Goal: Communication & Community: Participate in discussion

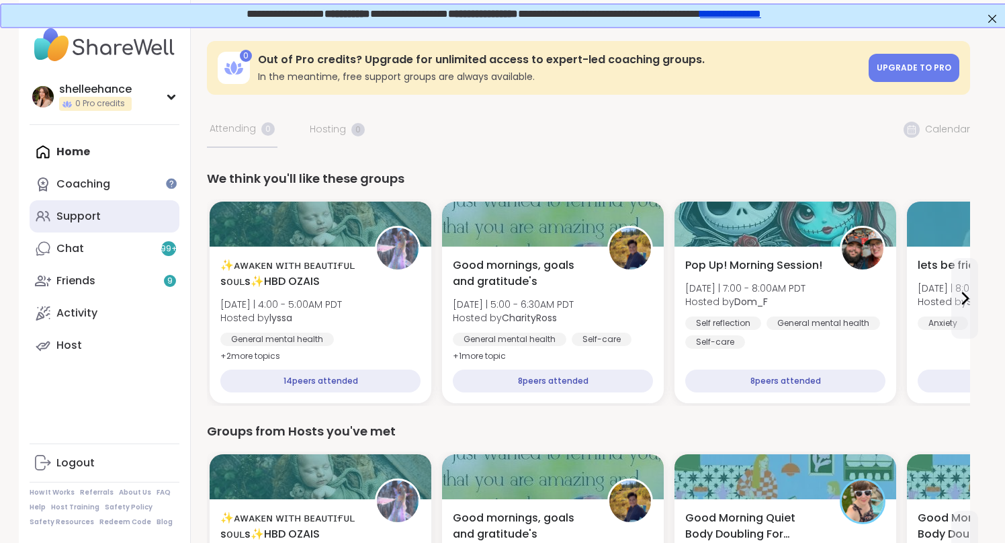
click at [146, 216] on link "Support" at bounding box center [105, 216] width 150 height 32
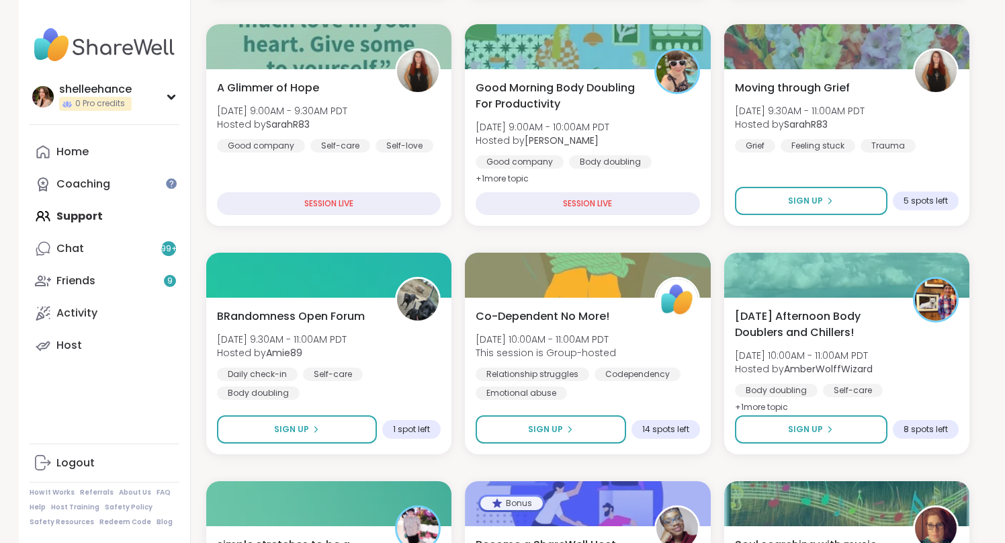
scroll to position [421, 1]
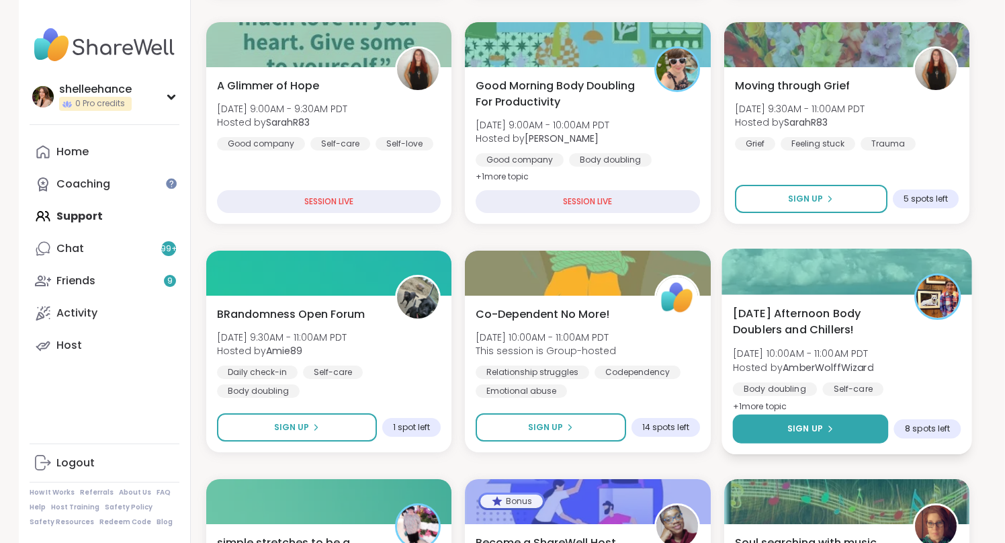
click at [765, 414] on button "Sign Up" at bounding box center [810, 428] width 156 height 29
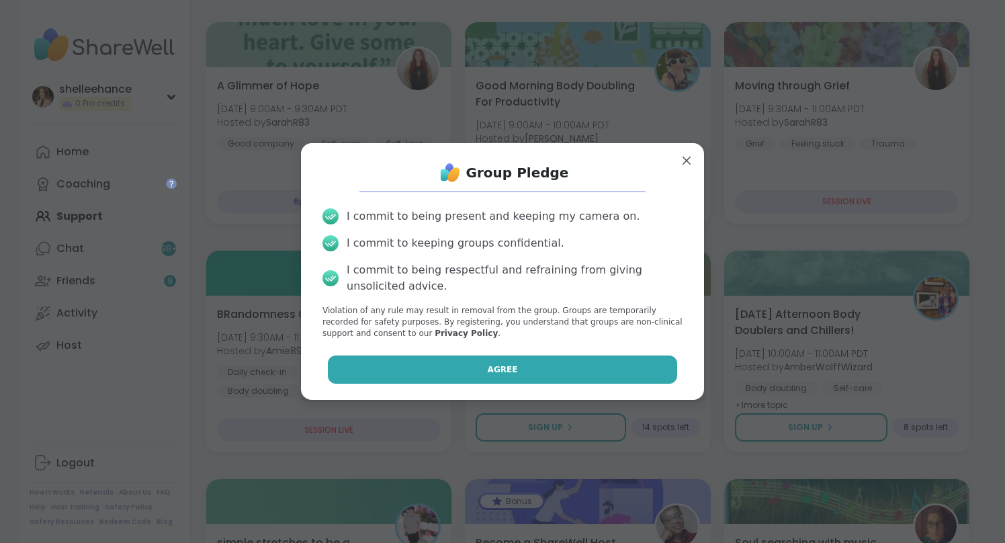
click at [477, 372] on button "Agree" at bounding box center [503, 369] width 350 height 28
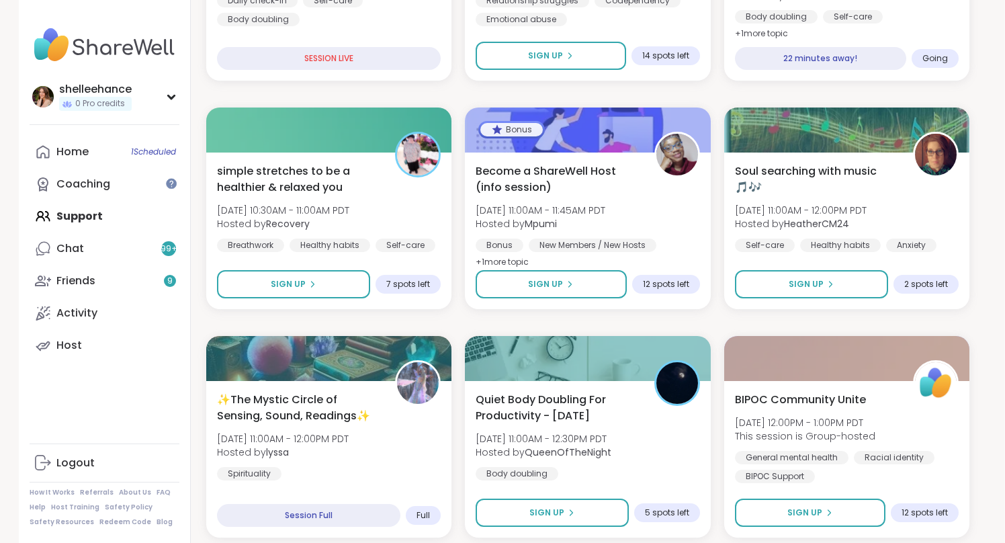
scroll to position [795, 0]
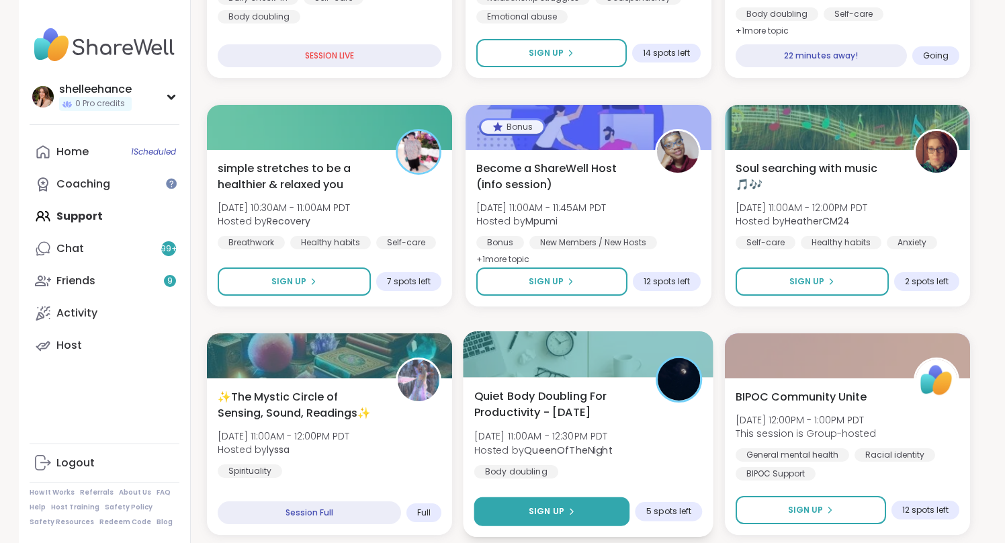
click at [498, 512] on button "Sign Up" at bounding box center [552, 511] width 156 height 29
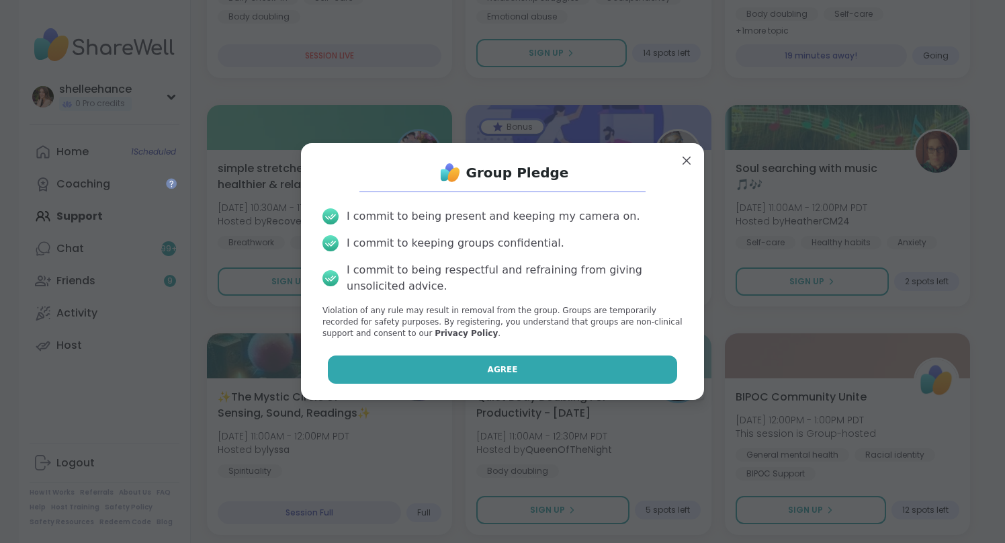
click at [454, 355] on button "Agree" at bounding box center [503, 369] width 350 height 28
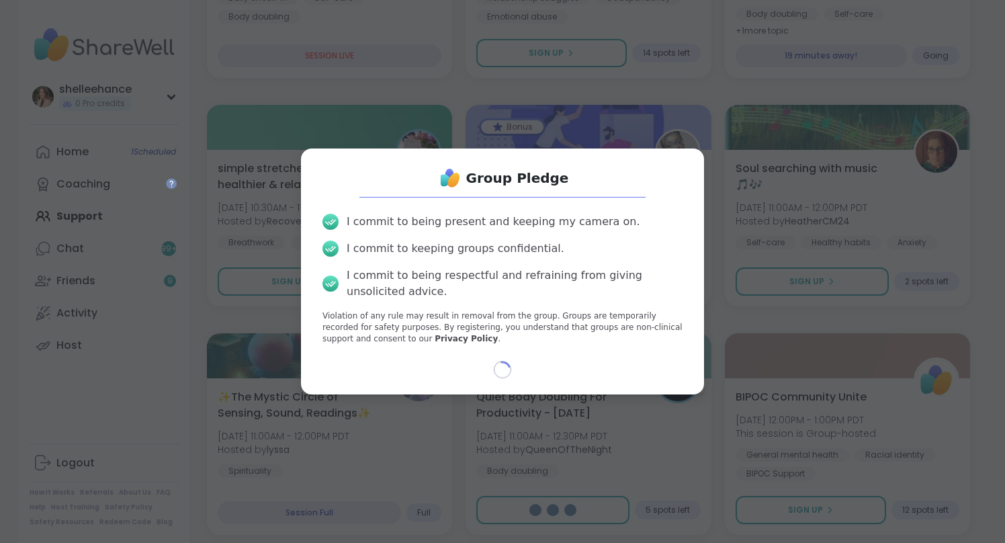
click at [994, 303] on div "Group Pledge I commit to being present and keeping my camera on. I commit to ke…" at bounding box center [502, 271] width 989 height 543
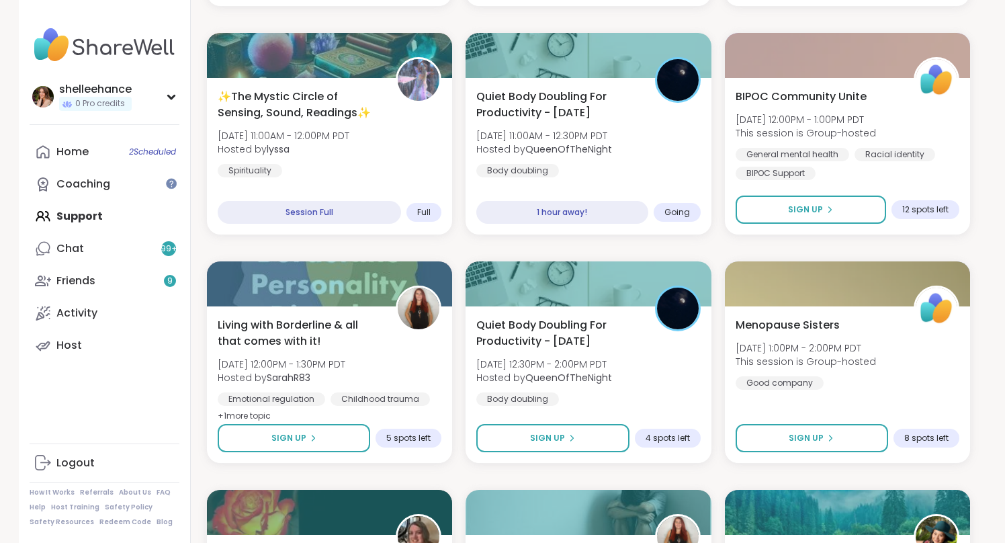
scroll to position [1109, 0]
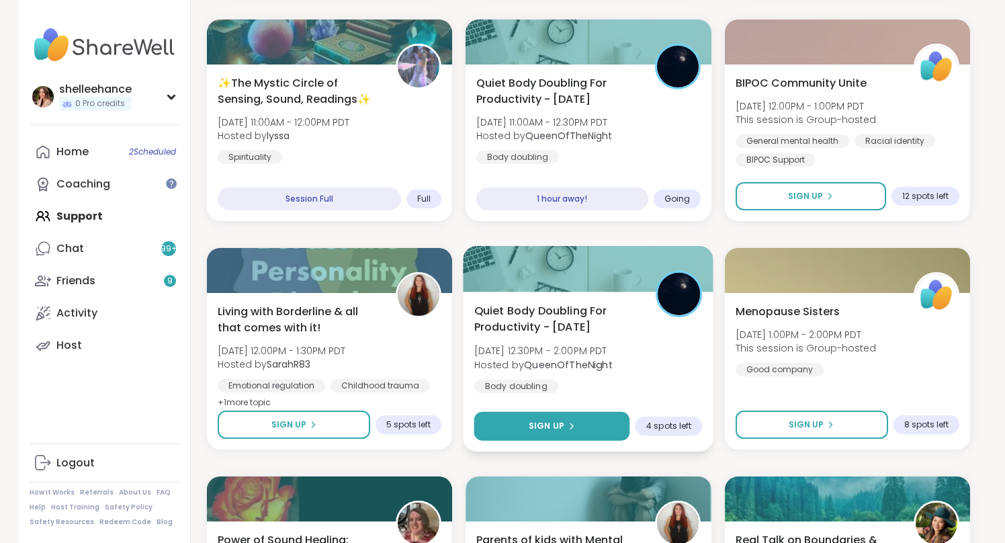
click at [521, 423] on button "Sign Up" at bounding box center [552, 426] width 156 height 29
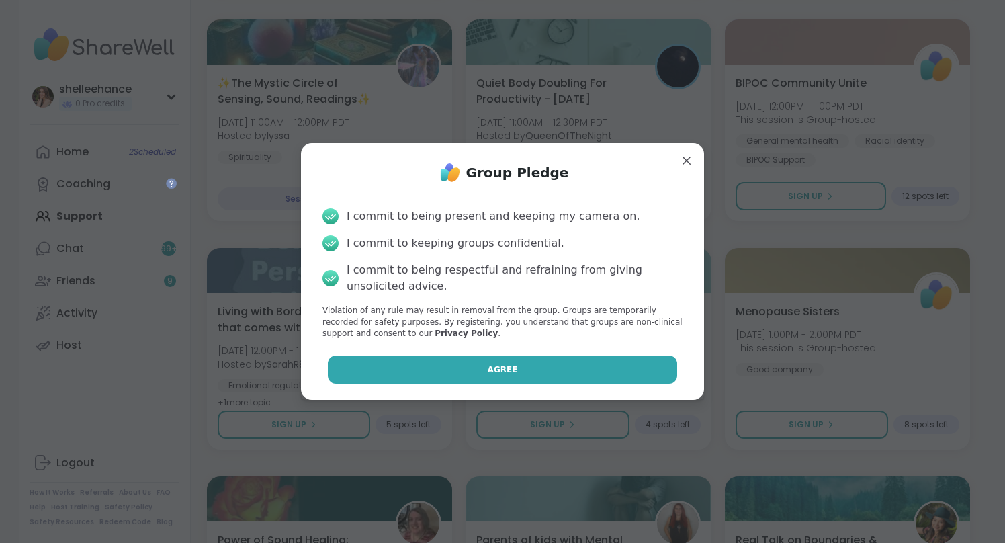
click at [451, 363] on button "Agree" at bounding box center [503, 369] width 350 height 28
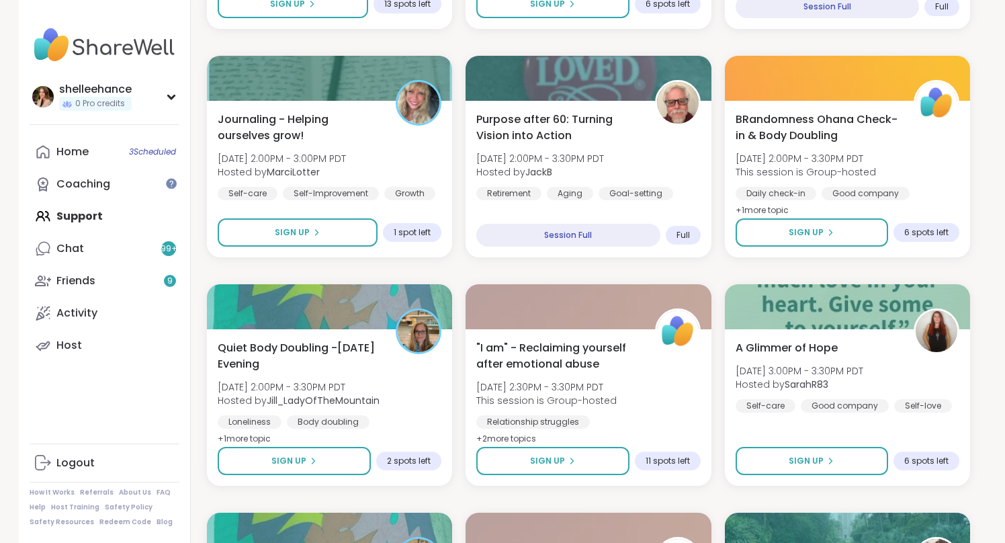
scroll to position [1767, 0]
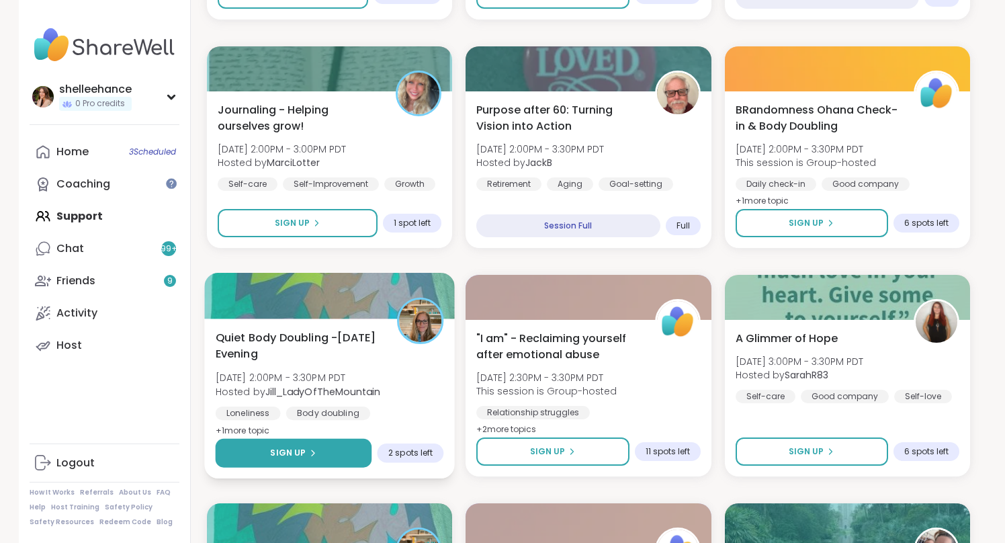
click at [253, 454] on button "Sign Up" at bounding box center [294, 453] width 157 height 29
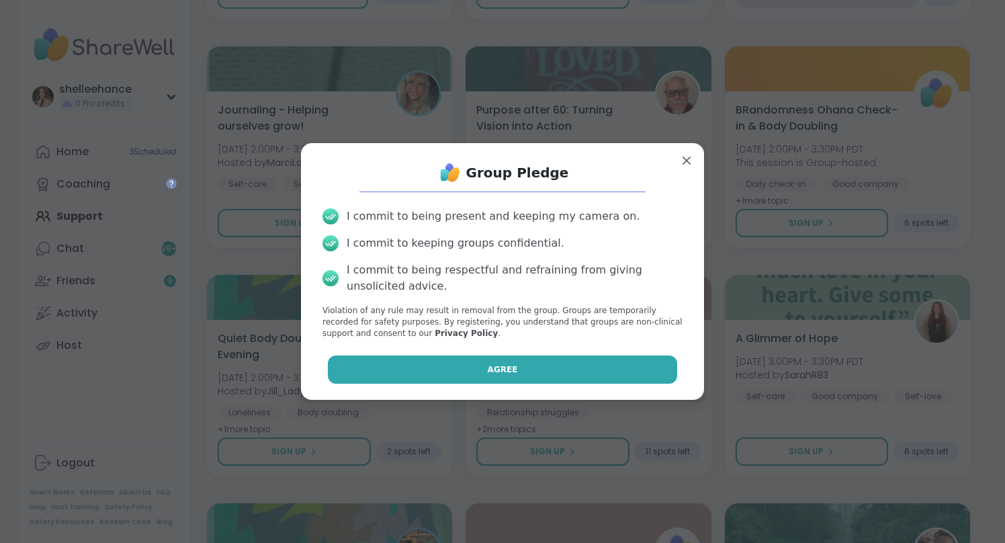
click at [424, 369] on button "Agree" at bounding box center [503, 369] width 350 height 28
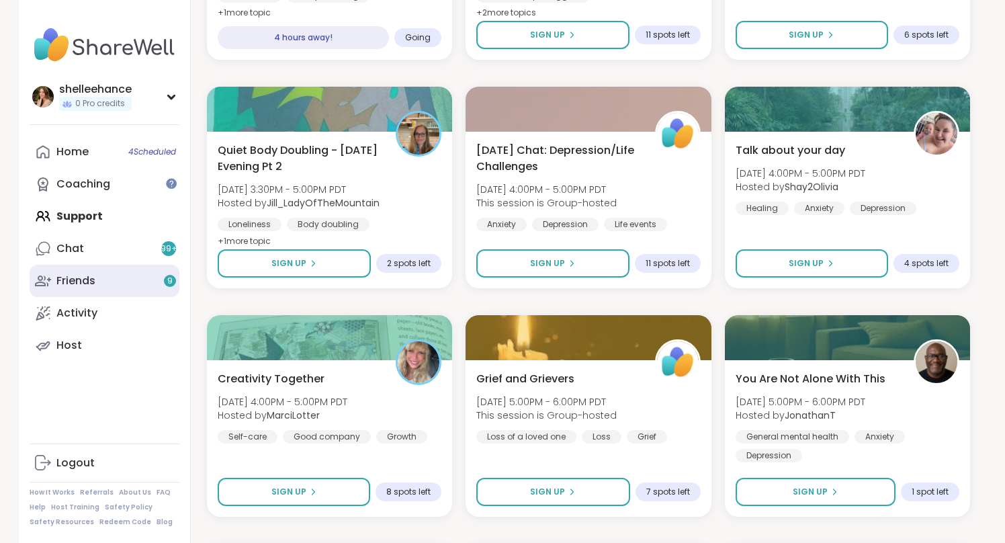
scroll to position [2180, 0]
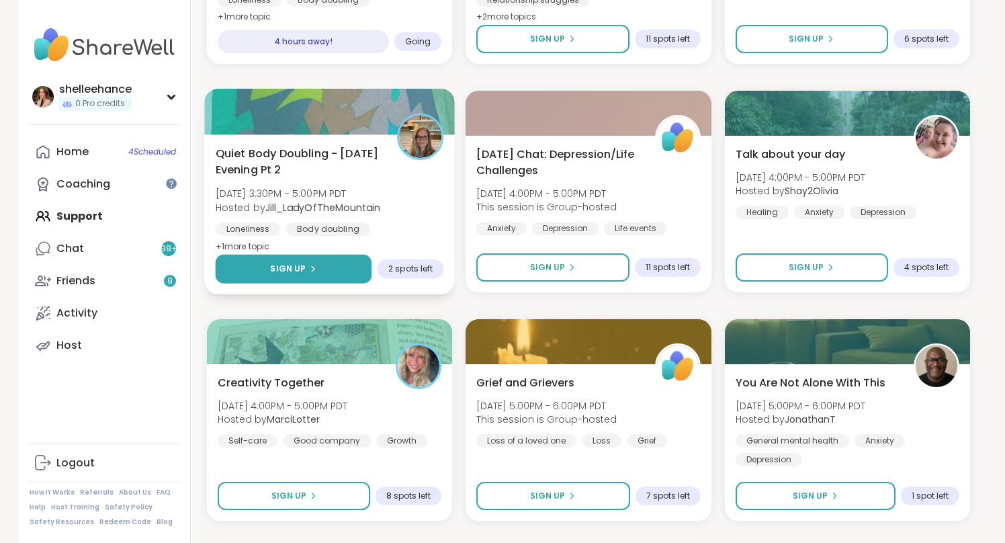
click at [261, 273] on button "Sign Up" at bounding box center [294, 269] width 157 height 29
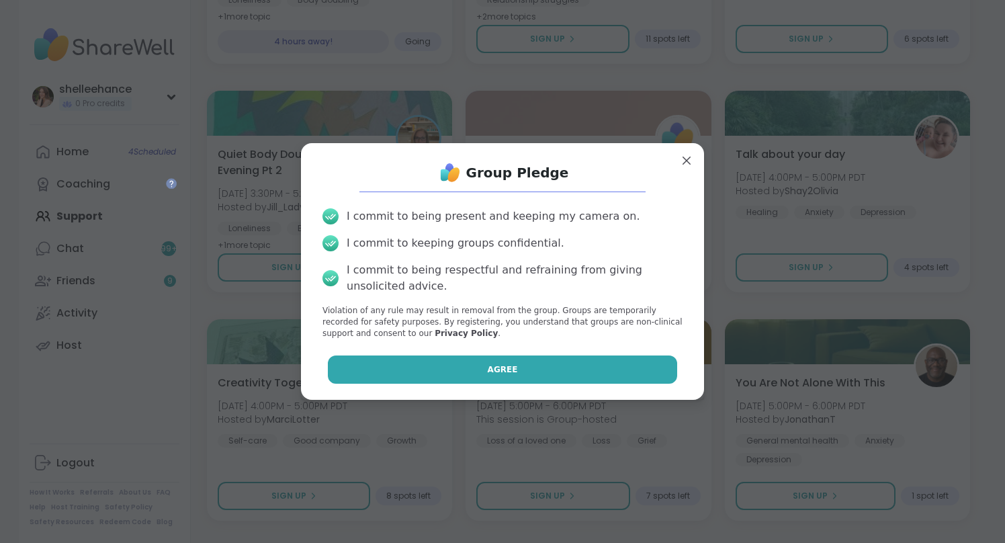
click at [439, 365] on button "Agree" at bounding box center [503, 369] width 350 height 28
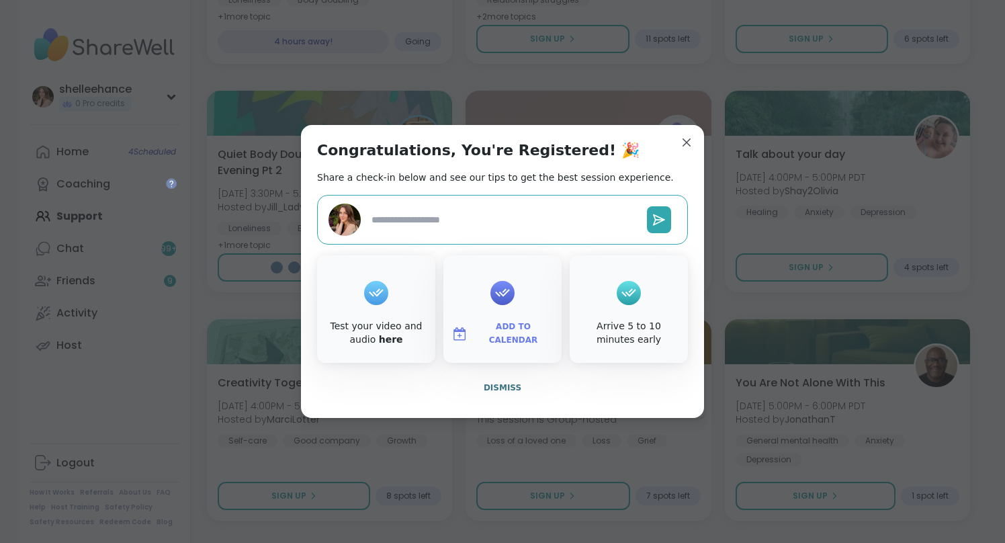
type textarea "*"
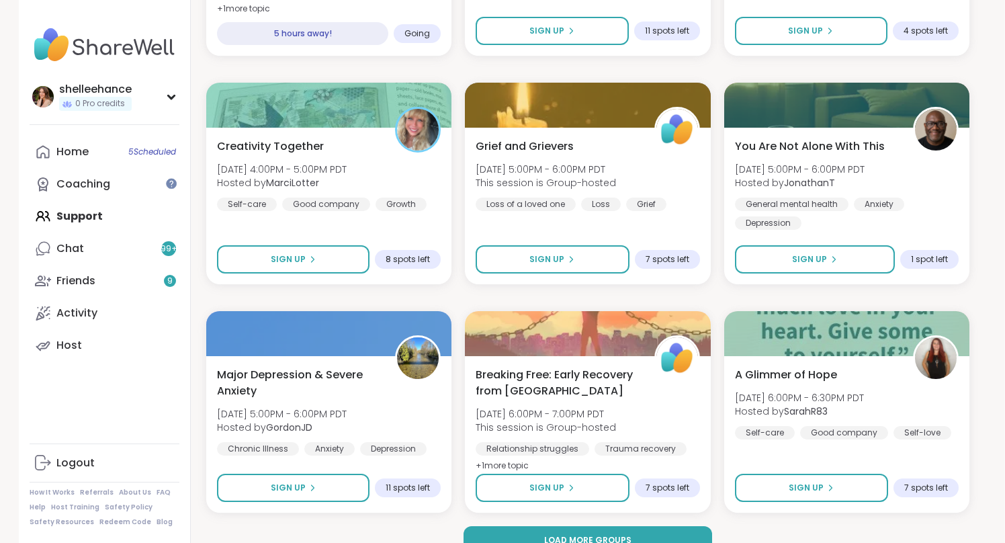
scroll to position [2441, 1]
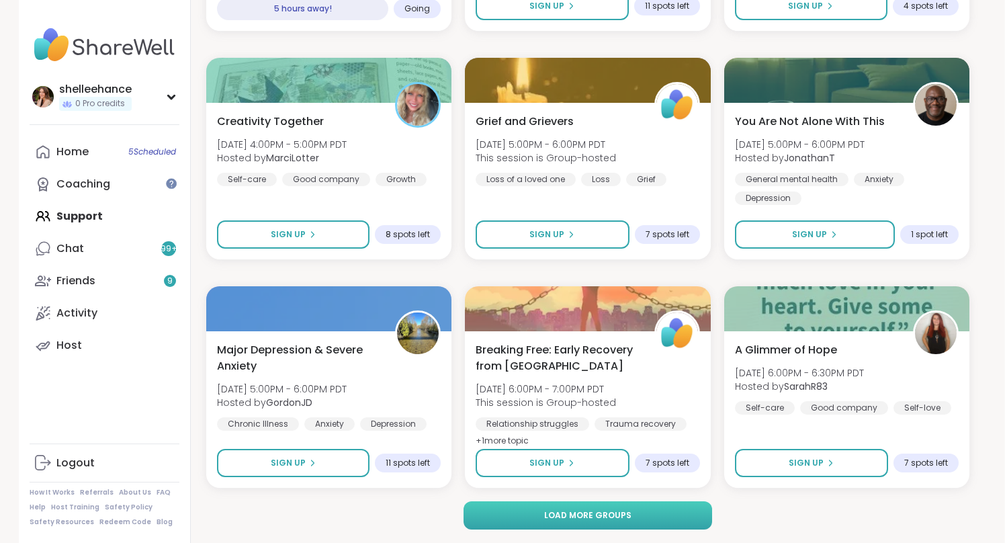
click at [665, 509] on button "Load more groups" at bounding box center [588, 515] width 249 height 28
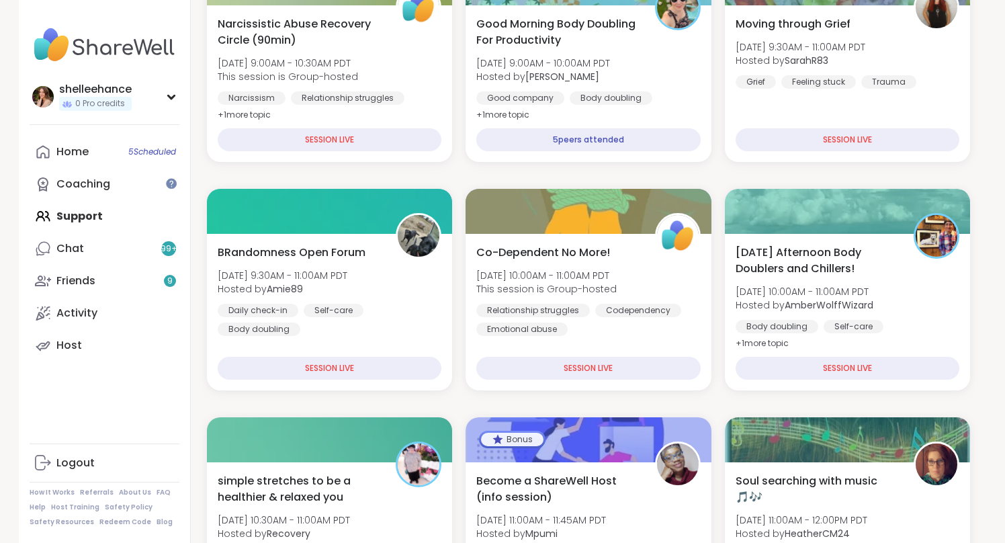
scroll to position [237, 0]
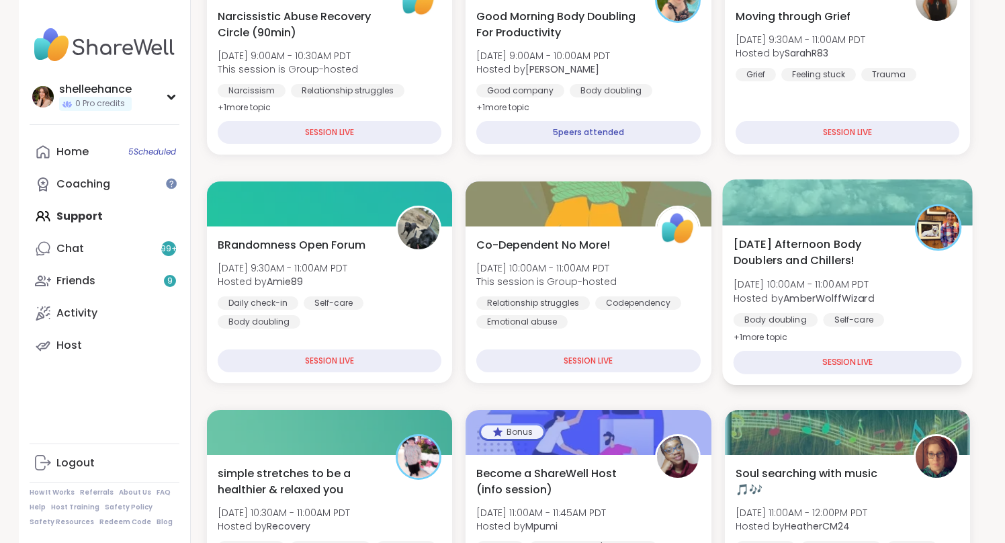
click at [953, 332] on div "[DATE] Afternoon Body Doublers and Chillers! [DATE] 10:00AM - 11:00AM PDT Hoste…" at bounding box center [847, 305] width 251 height 160
click at [931, 333] on h4 "Enter group here" at bounding box center [824, 333] width 320 height 19
click at [920, 304] on div "[DATE] Afternoon Body Doublers and Chillers! [DATE] 10:00AM - 11:00AM PDT Hoste…" at bounding box center [848, 290] width 224 height 107
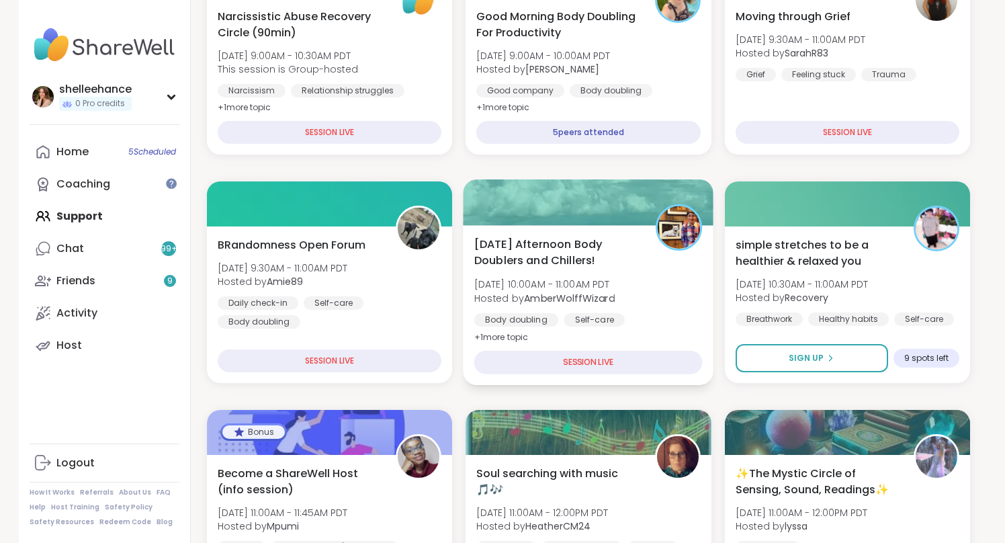
click at [699, 294] on div "[DATE] Afternoon Body Doublers and Chillers! [DATE] 10:00AM - 11:00AM PDT Hoste…" at bounding box center [588, 290] width 228 height 109
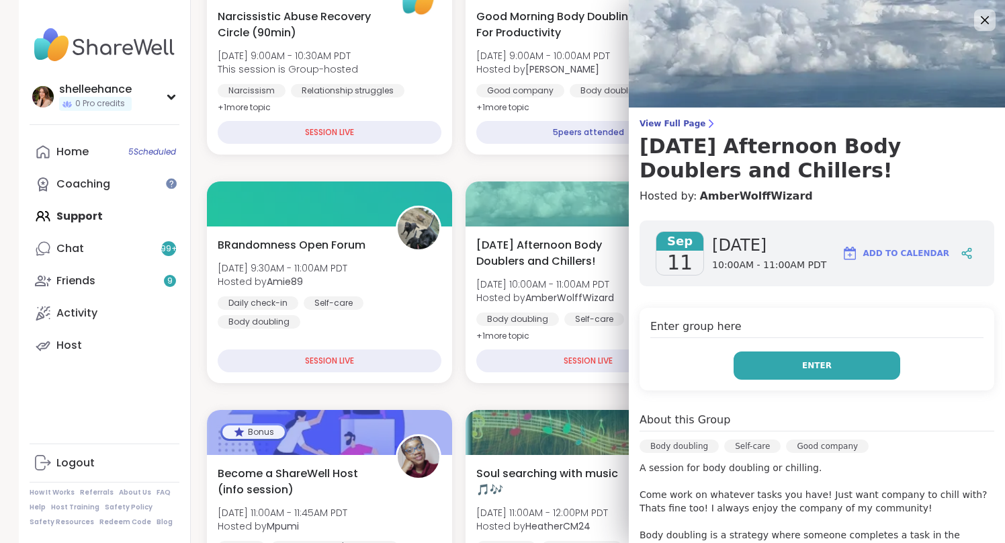
click at [751, 374] on button "Enter" at bounding box center [817, 365] width 167 height 28
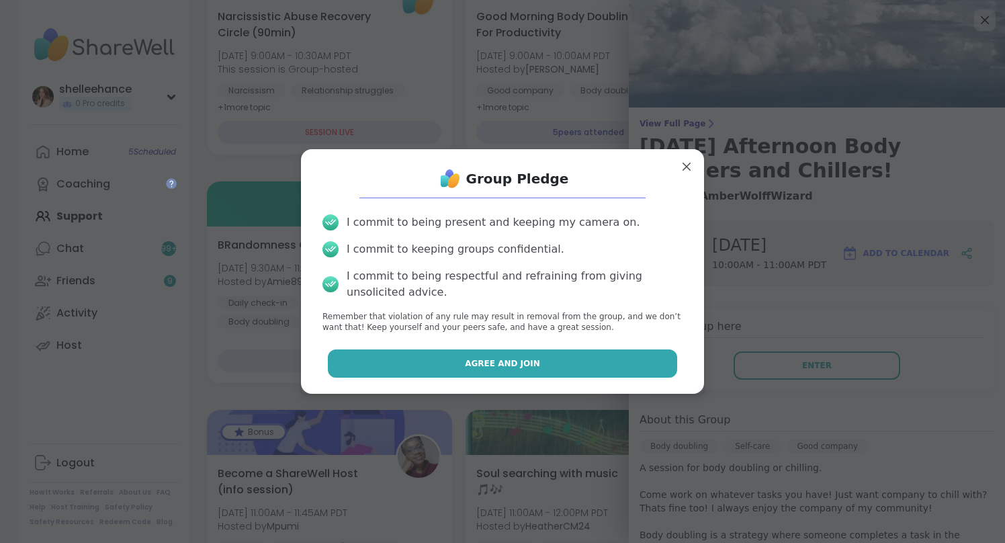
click at [443, 361] on button "Agree and Join" at bounding box center [503, 363] width 350 height 28
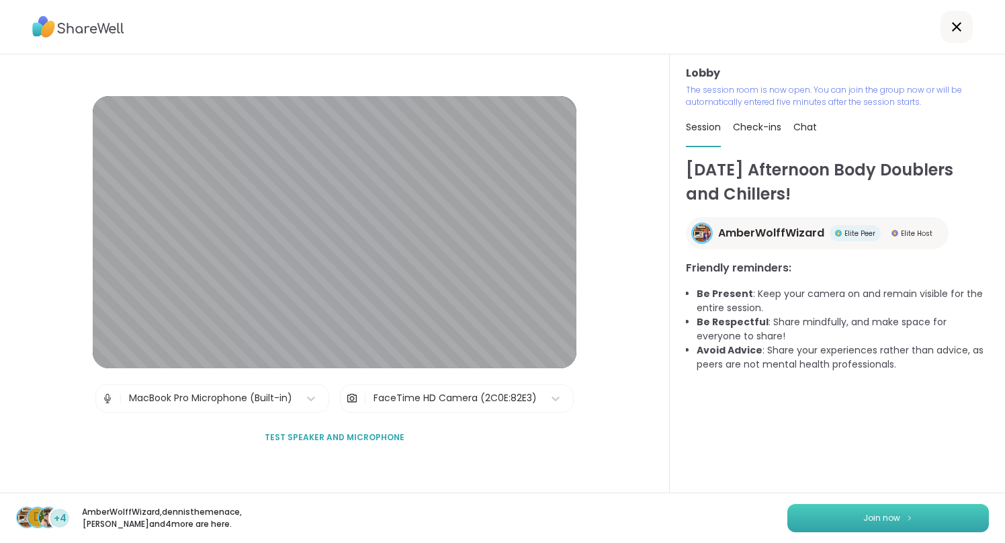
click at [875, 517] on button "Join now" at bounding box center [888, 518] width 202 height 28
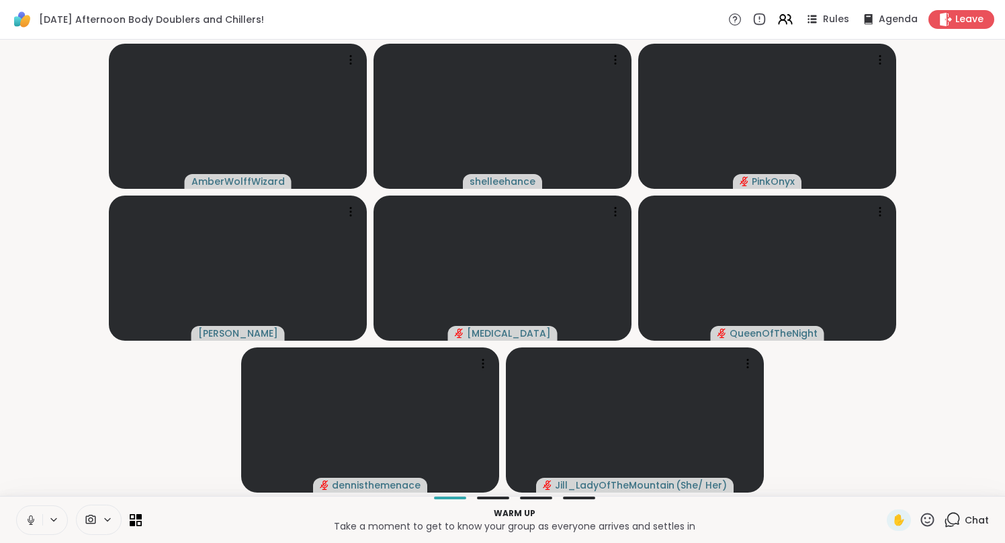
click at [22, 521] on button at bounding box center [30, 520] width 26 height 28
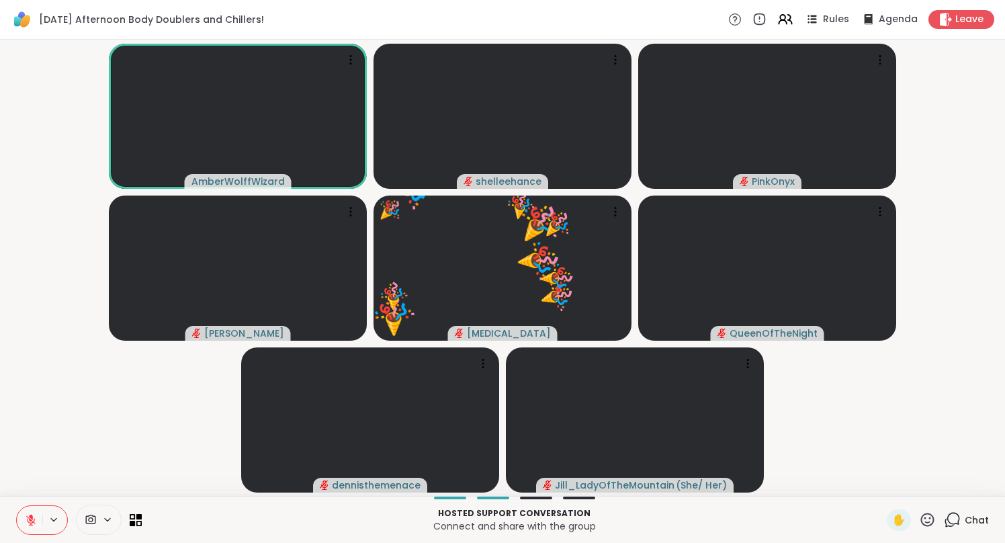
click at [94, 378] on video-player-container "AmberWolffWizard shelleehance PinkOnyx [PERSON_NAME] 🎉 [MEDICAL_DATA] 🎉 🎉 🎉 🎉 🎉…" at bounding box center [502, 267] width 989 height 445
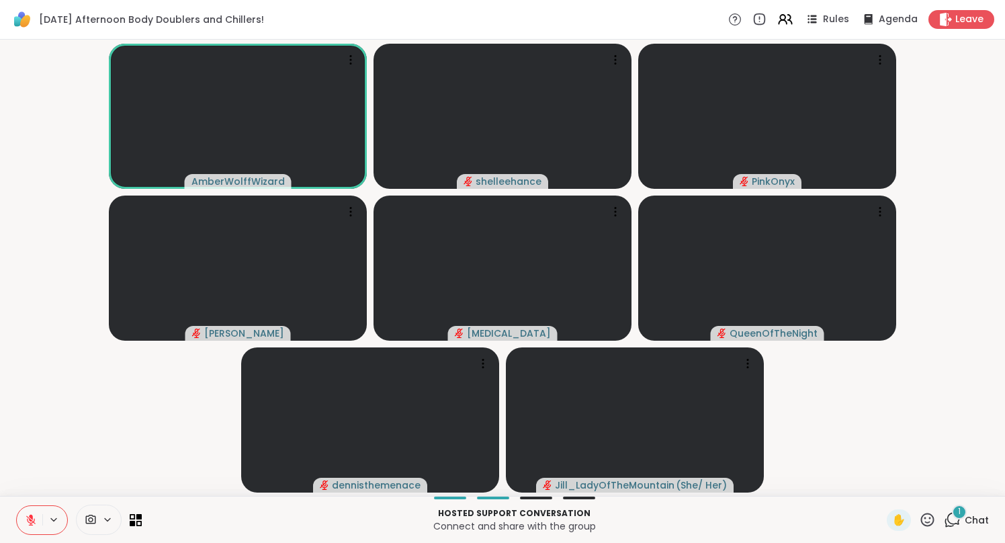
click at [25, 527] on button at bounding box center [30, 520] width 26 height 28
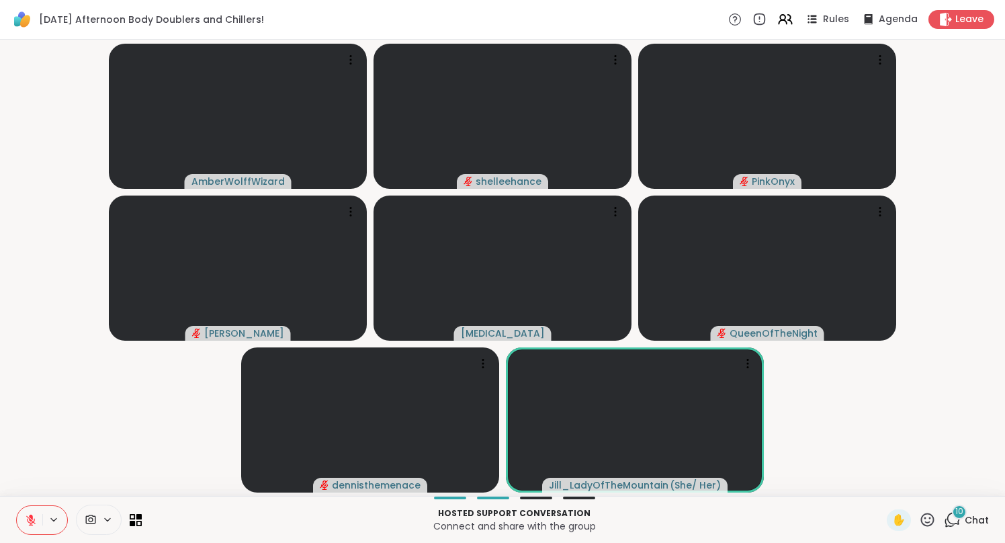
click at [985, 523] on span "Chat" at bounding box center [977, 519] width 24 height 13
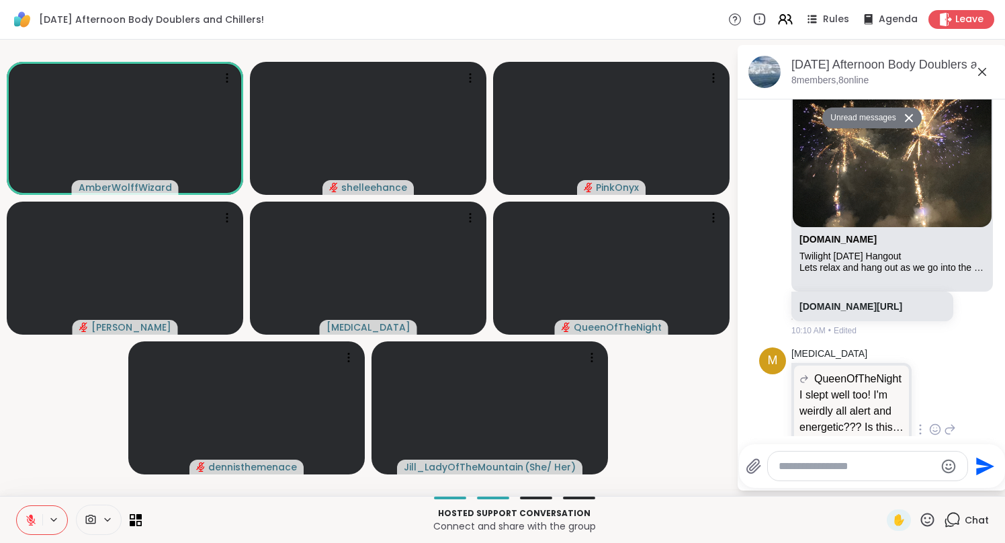
scroll to position [1016, 0]
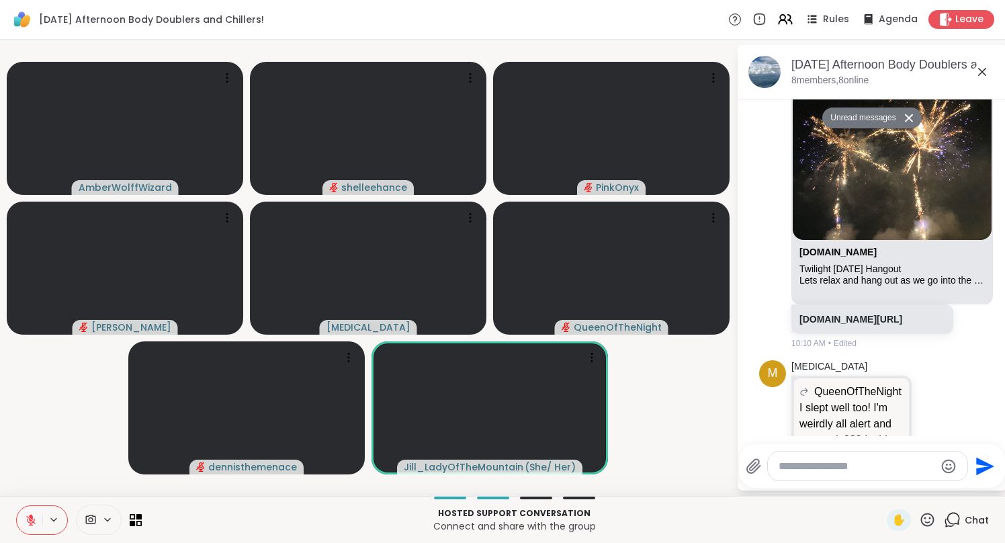
click at [983, 73] on icon at bounding box center [982, 72] width 16 height 16
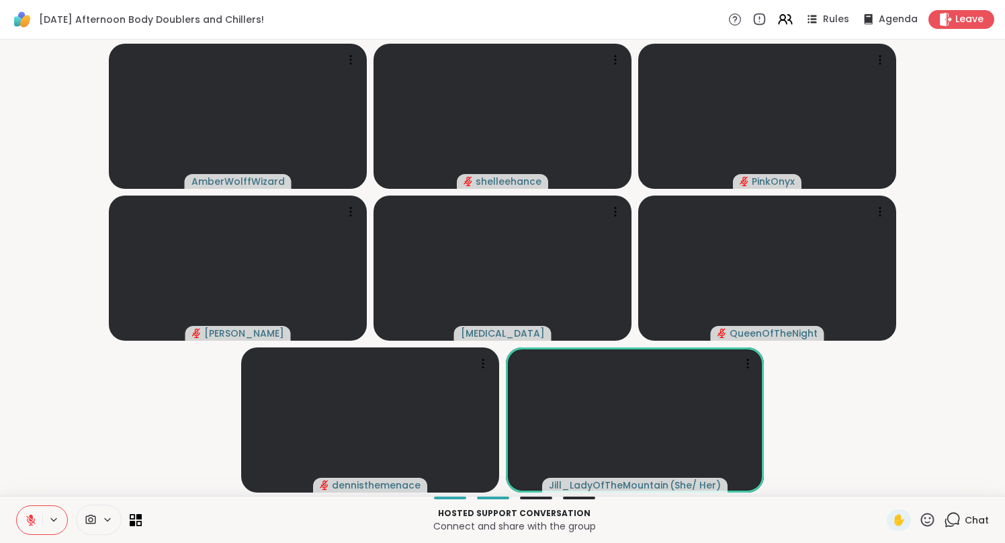
click at [26, 523] on icon at bounding box center [31, 520] width 12 height 12
click at [988, 519] on span "Chat" at bounding box center [977, 519] width 24 height 13
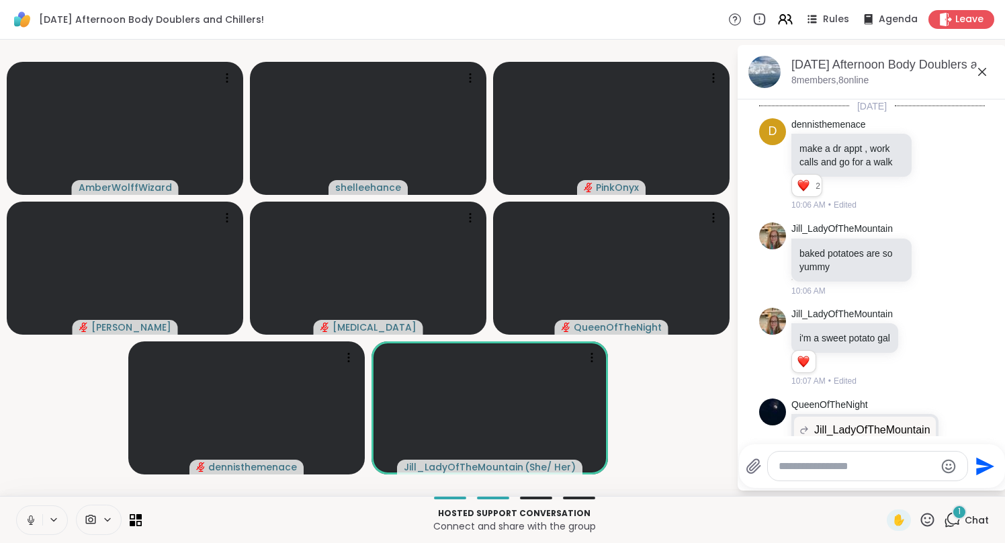
scroll to position [1269, 0]
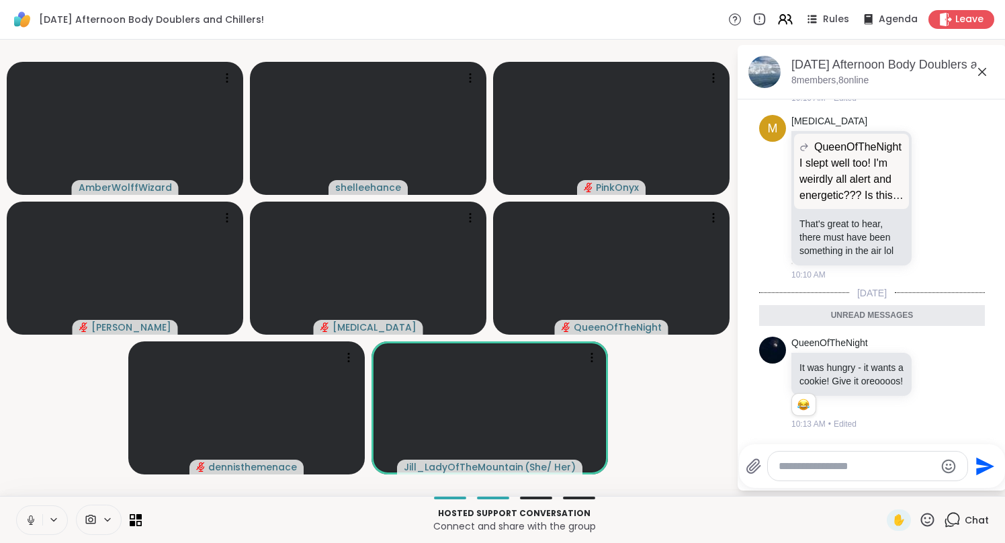
click at [981, 75] on icon at bounding box center [982, 72] width 16 height 16
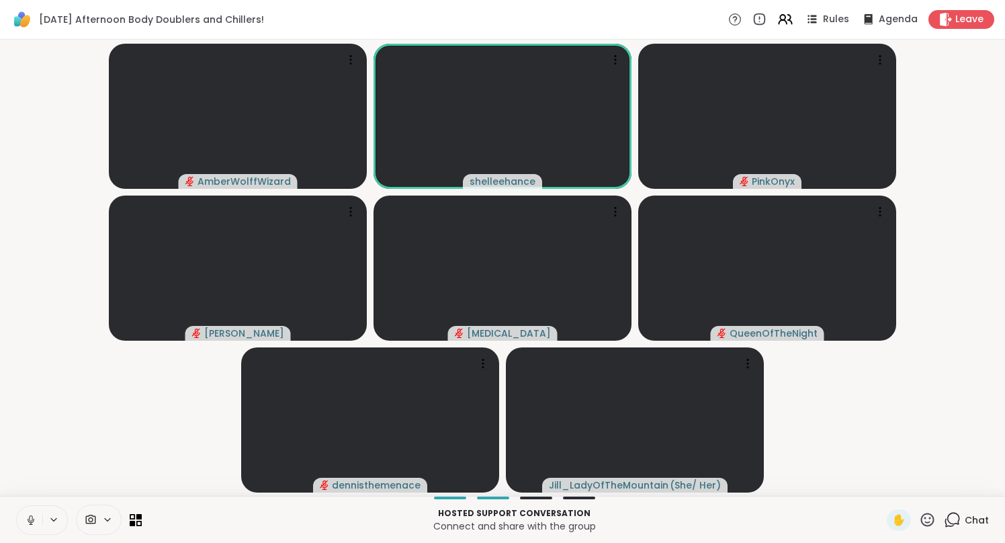
click at [30, 519] on icon at bounding box center [30, 518] width 3 height 6
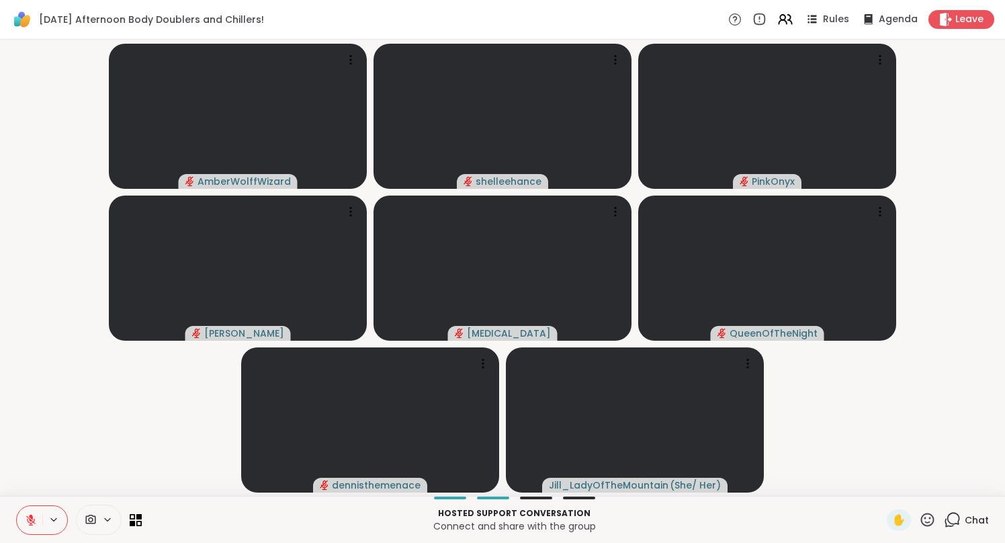
click at [30, 519] on icon at bounding box center [30, 519] width 9 height 9
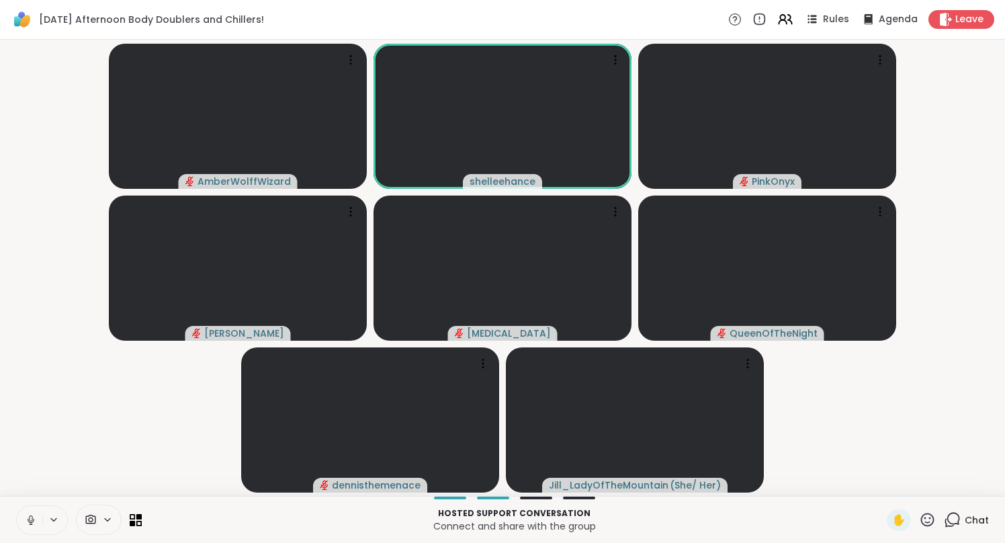
click at [30, 520] on icon at bounding box center [30, 518] width 3 height 6
